Goal: Information Seeking & Learning: Learn about a topic

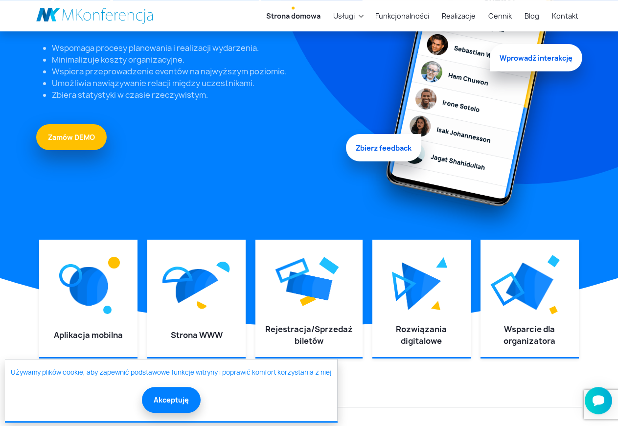
scroll to position [150, 0]
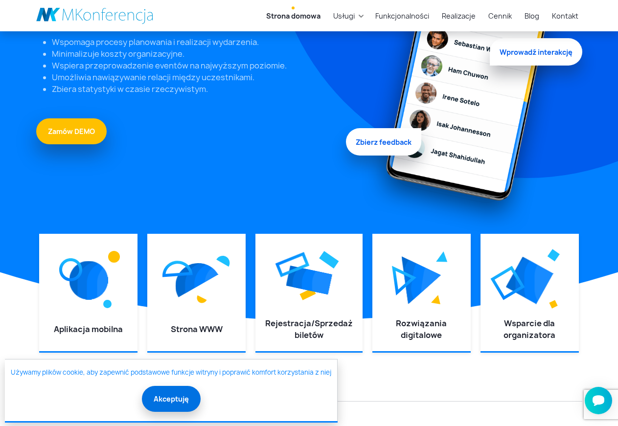
click at [165, 401] on button "Akceptuję" at bounding box center [171, 399] width 59 height 26
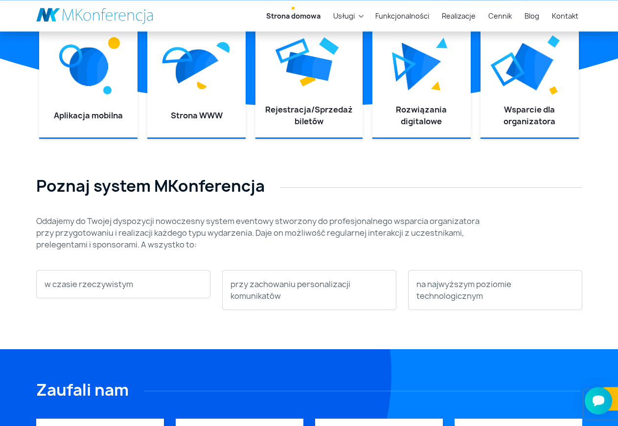
scroll to position [349, 0]
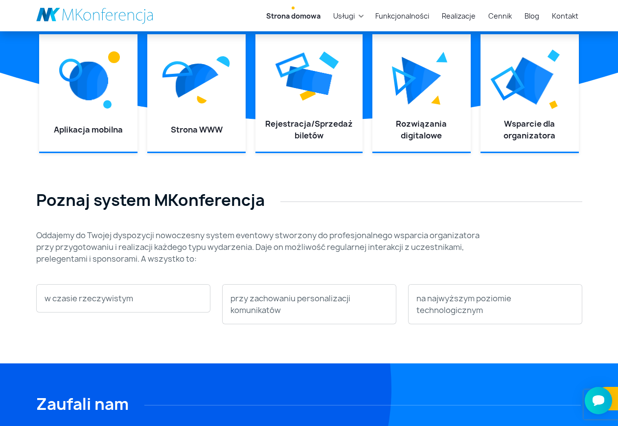
click at [361, 194] on h2 "Poznaj system MKonferencja" at bounding box center [309, 200] width 546 height 19
click at [362, 199] on h2 "Poznaj system MKonferencja" at bounding box center [309, 200] width 546 height 19
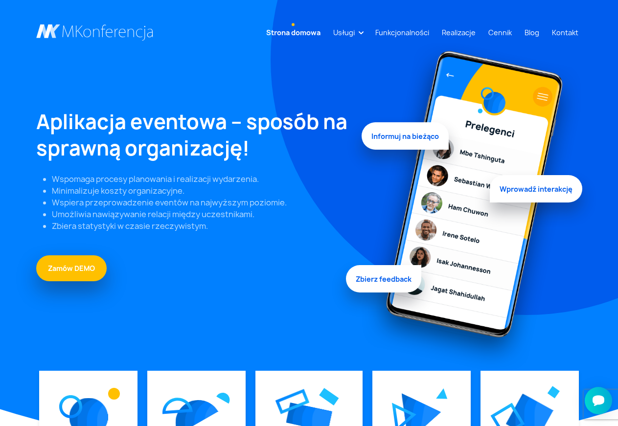
scroll to position [0, 0]
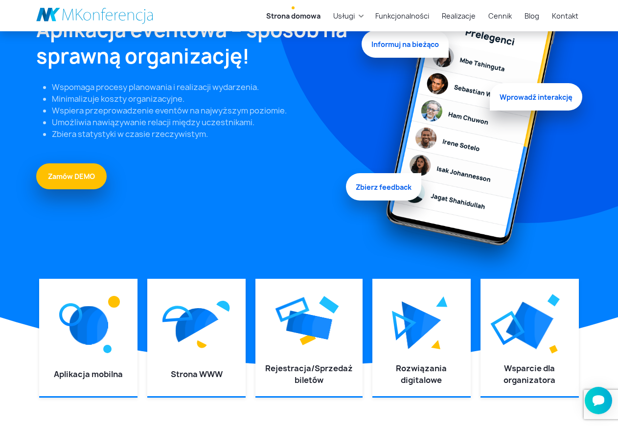
scroll to position [150, 0]
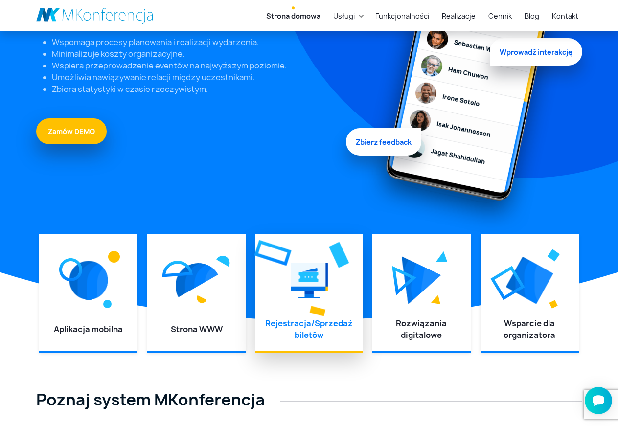
click at [304, 273] on img at bounding box center [309, 280] width 38 height 44
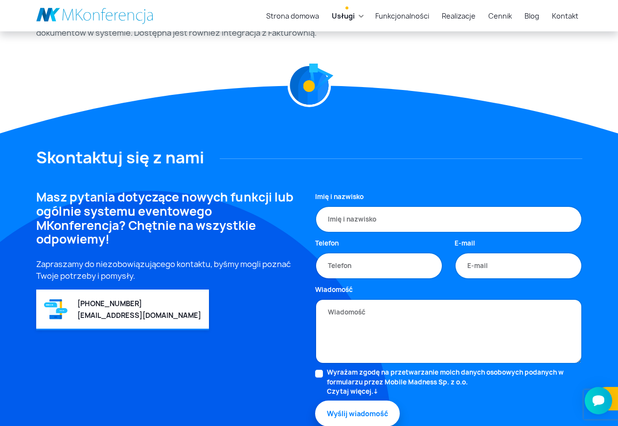
scroll to position [899, 0]
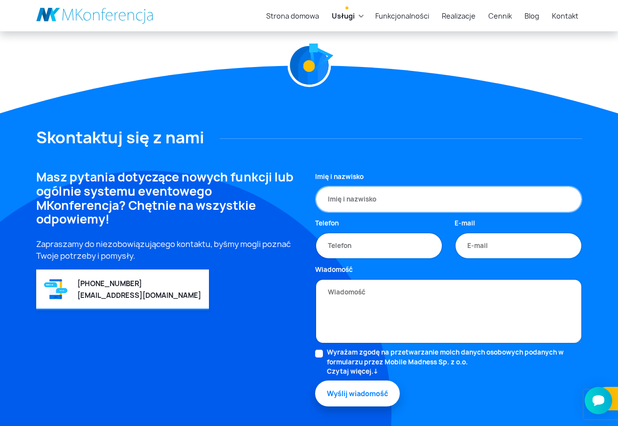
click at [354, 201] on input "Imię i nazwisko" at bounding box center [448, 199] width 267 height 27
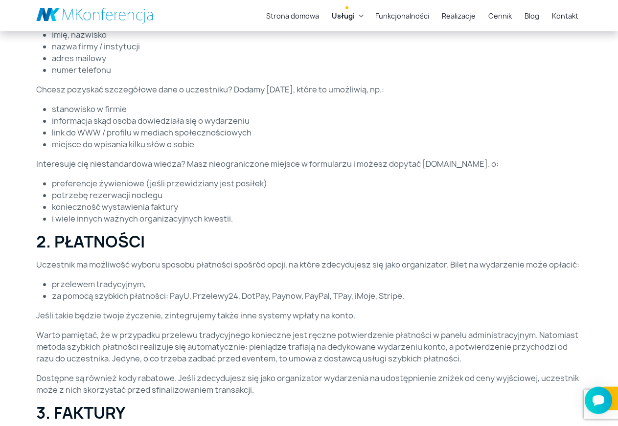
scroll to position [449, 0]
